Goal: Register for event/course

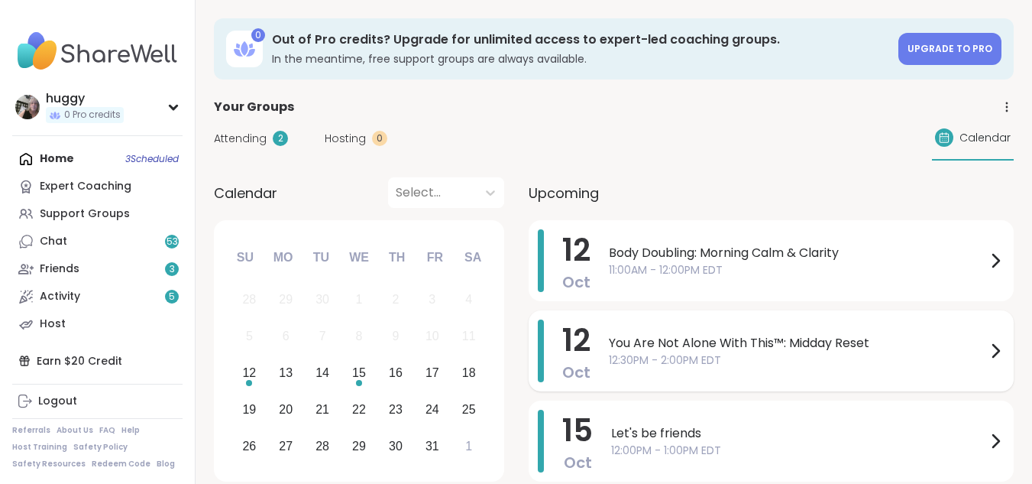
click at [723, 347] on span "You Are Not Alone With This™: Midday Reset" at bounding box center [797, 343] width 377 height 18
click at [121, 221] on div "Support Groups" at bounding box center [85, 213] width 90 height 15
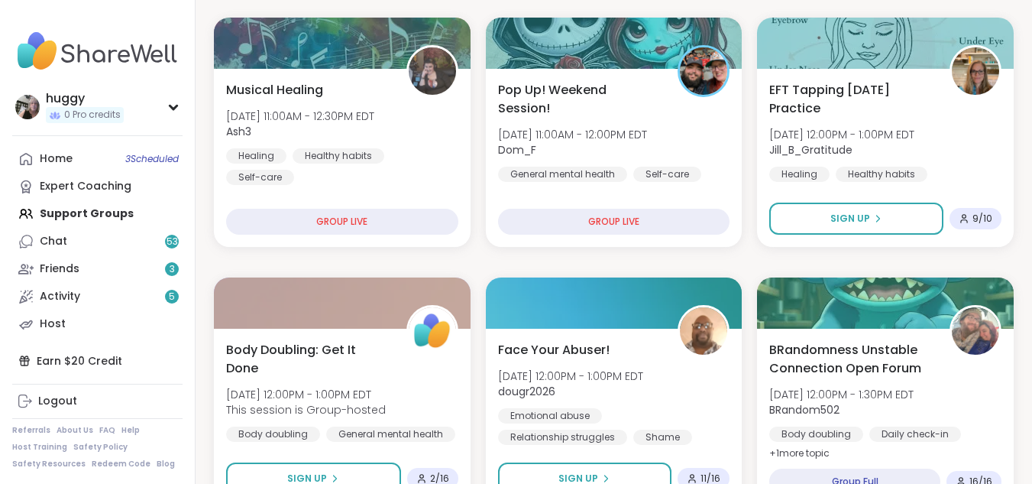
scroll to position [193, 0]
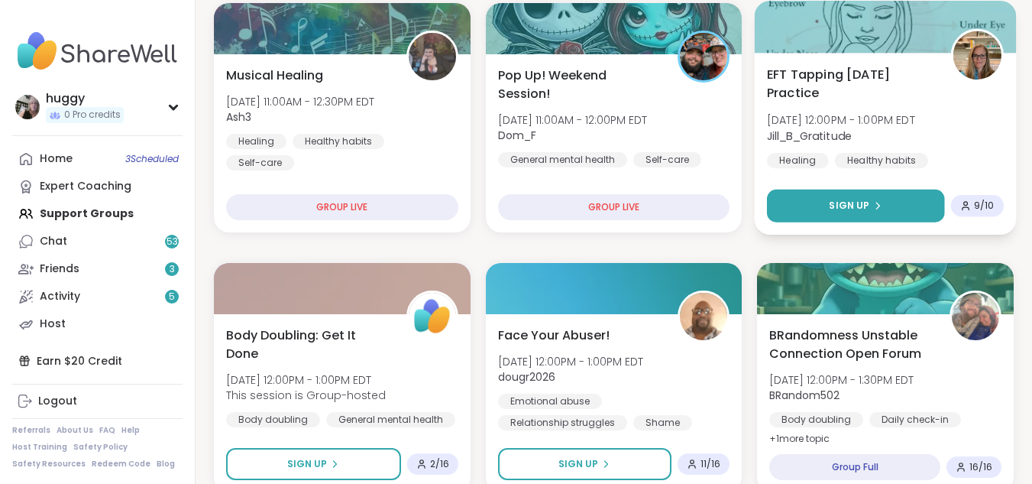
click at [791, 209] on button "Sign Up" at bounding box center [855, 205] width 177 height 33
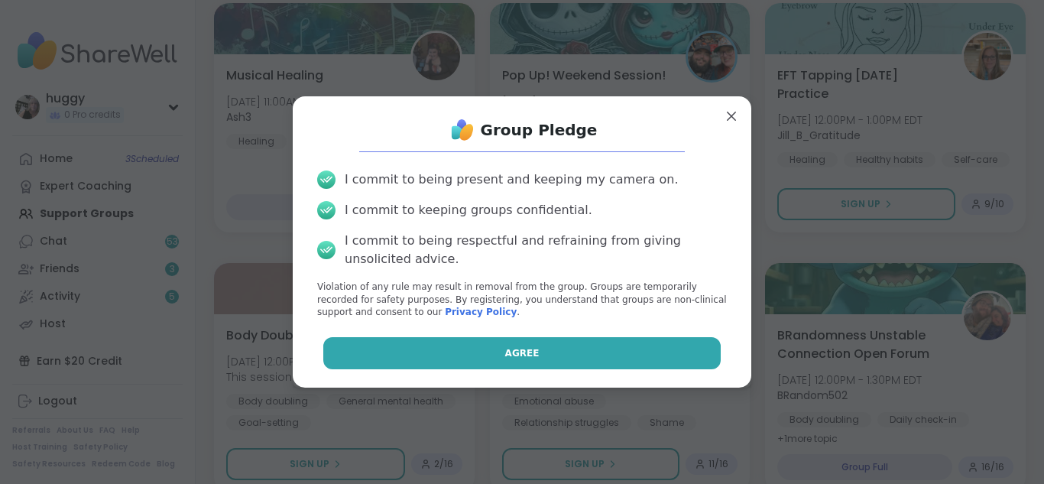
click at [639, 351] on button "Agree" at bounding box center [522, 353] width 398 height 32
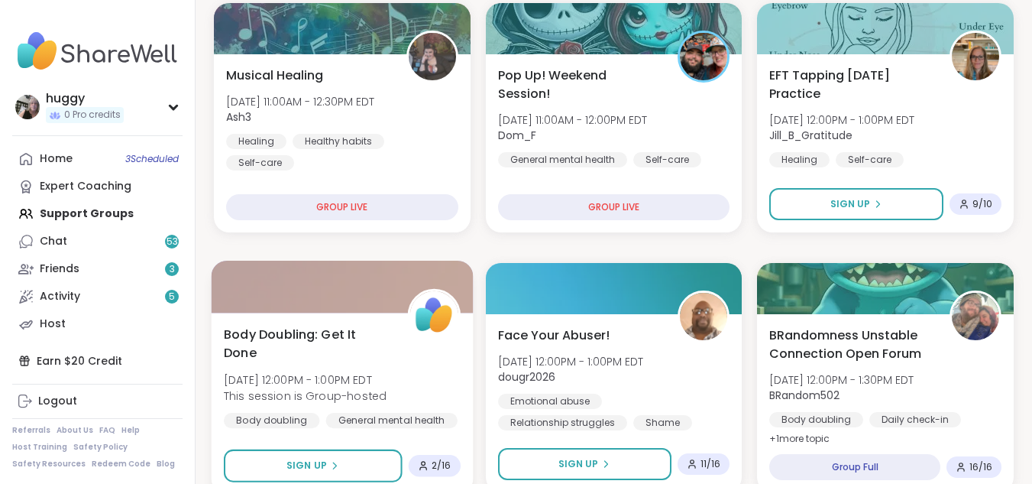
click at [390, 322] on div "Body Doubling: Get It Done [DATE] 12:00PM - 1:00PM EDT This session is Group-ho…" at bounding box center [342, 403] width 261 height 182
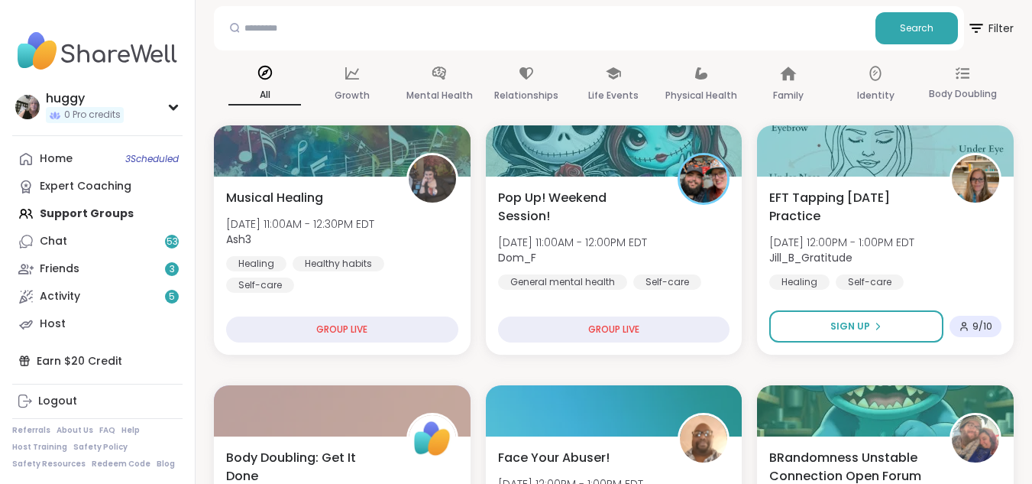
scroll to position [0, 0]
